Goal: Navigation & Orientation: Go to known website

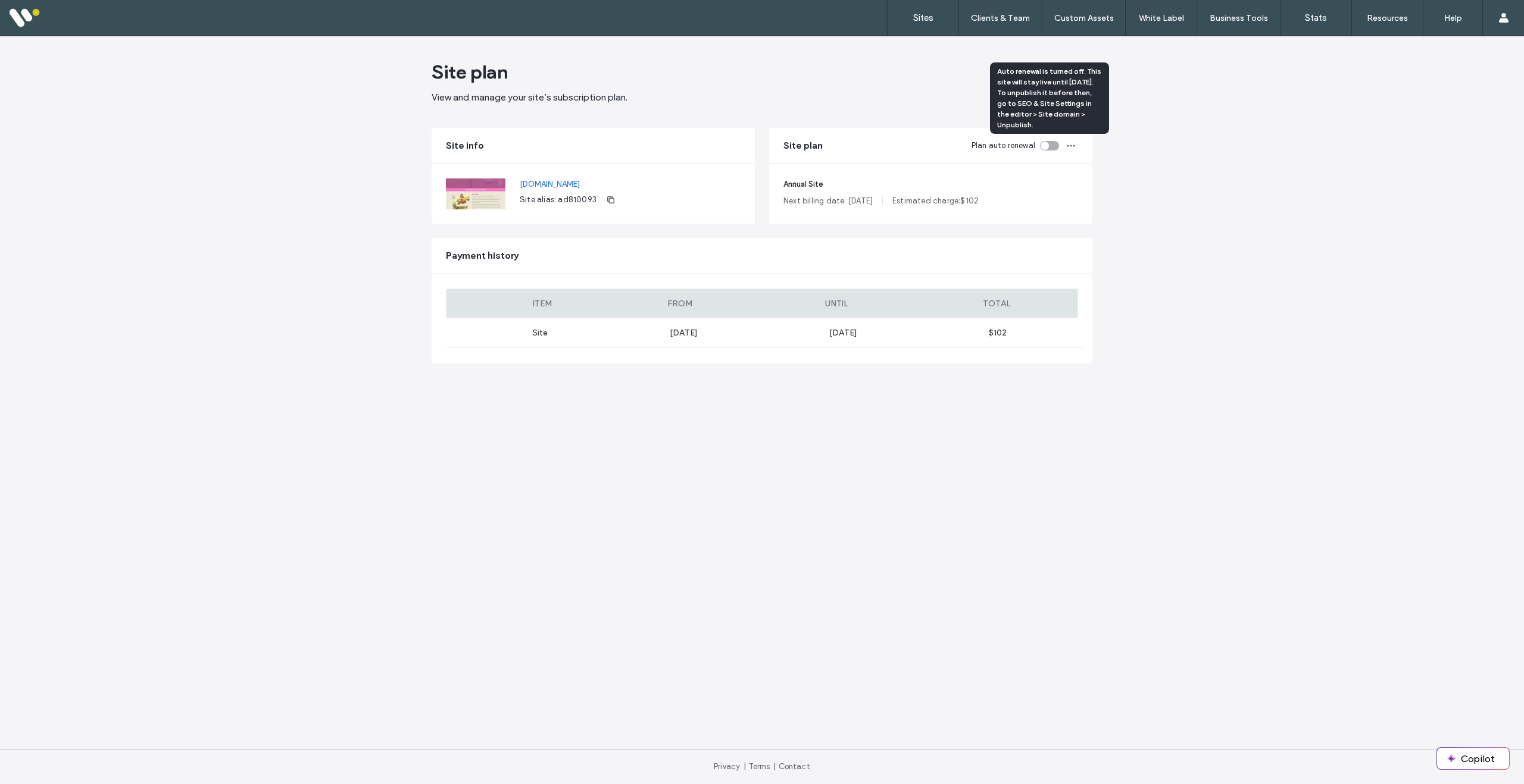
click at [1045, 145] on div "toggle" at bounding box center [1045, 145] width 9 height 9
click at [926, 18] on label "Sites" at bounding box center [923, 18] width 20 height 11
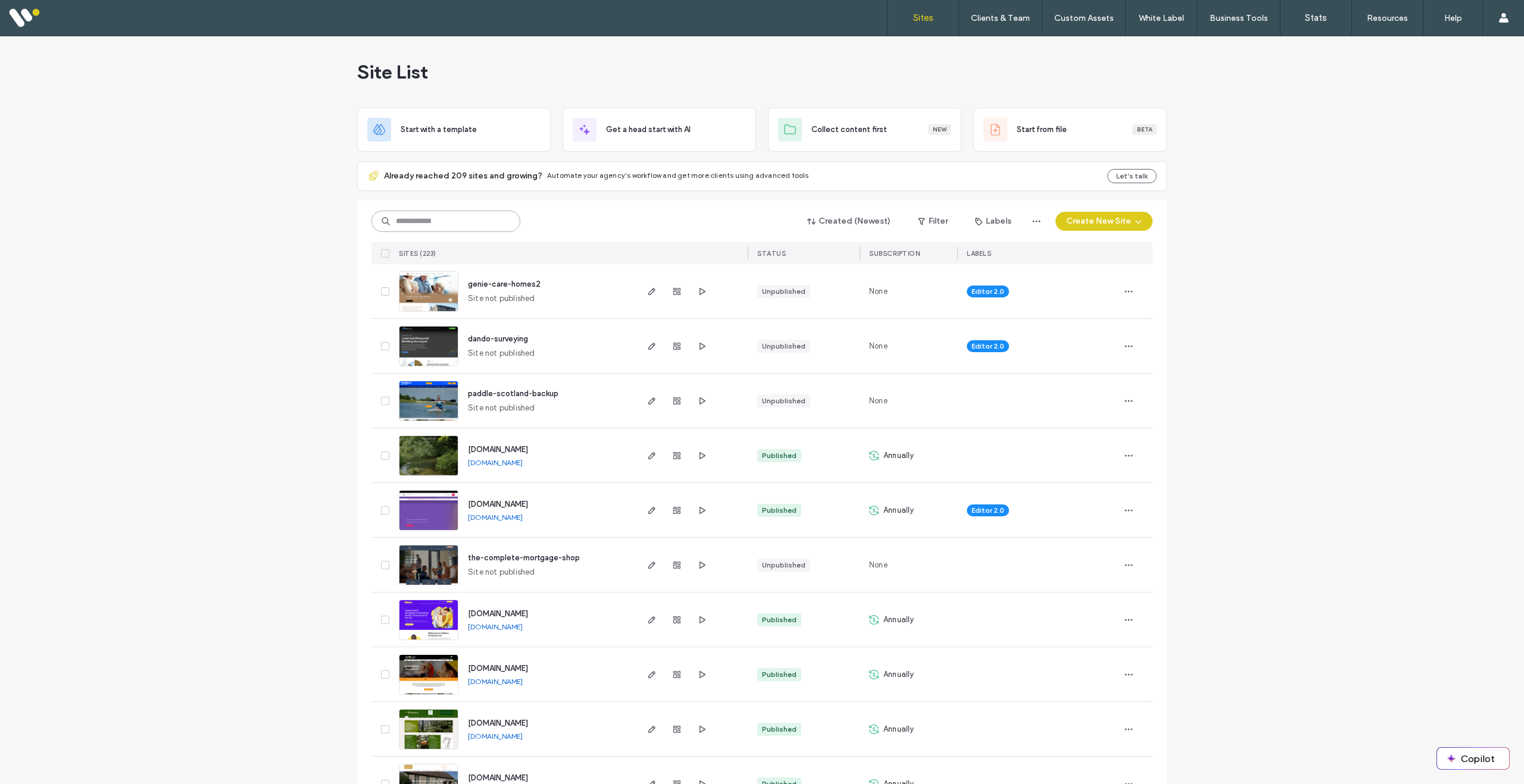
click at [464, 221] on input at bounding box center [446, 221] width 149 height 22
type input "******"
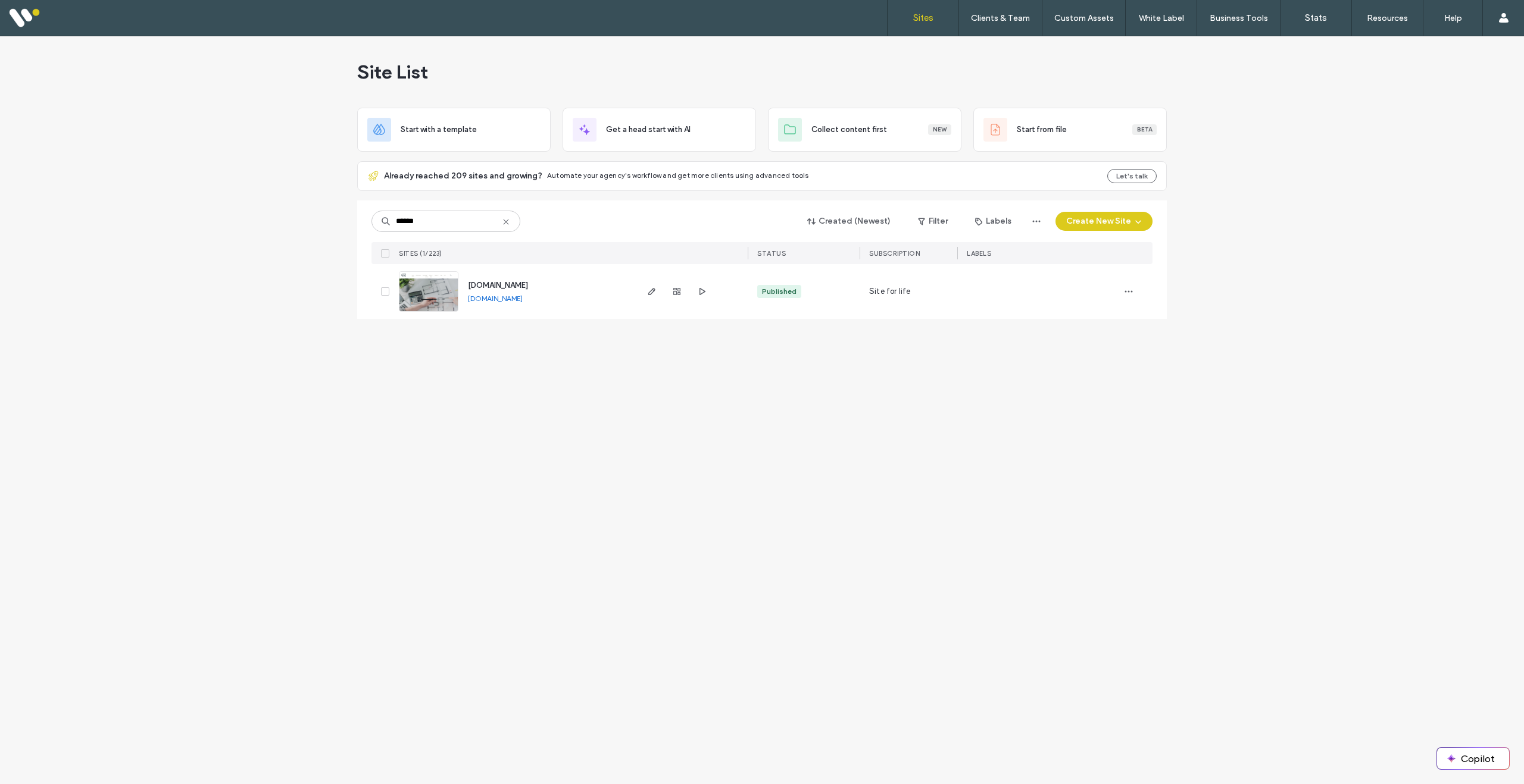
click at [523, 294] on div "[DOMAIN_NAME]" at bounding box center [495, 298] width 55 height 9
click at [554, 306] on div "[DOMAIN_NAME] [DOMAIN_NAME]" at bounding box center [547, 291] width 177 height 55
click at [523, 303] on link "[DOMAIN_NAME]" at bounding box center [495, 298] width 55 height 9
